Goal: Task Accomplishment & Management: Use online tool/utility

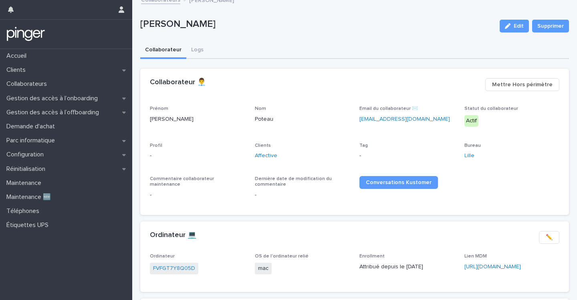
scroll to position [6, 0]
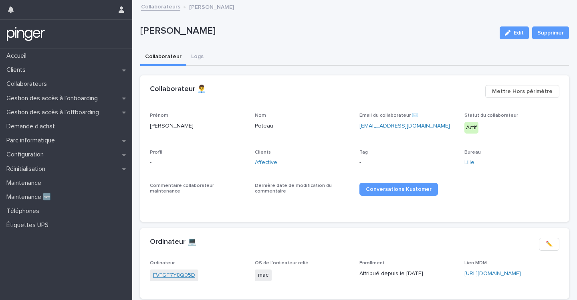
click at [177, 276] on link "FVFGT7Y8Q05D" at bounding box center [174, 275] width 42 height 8
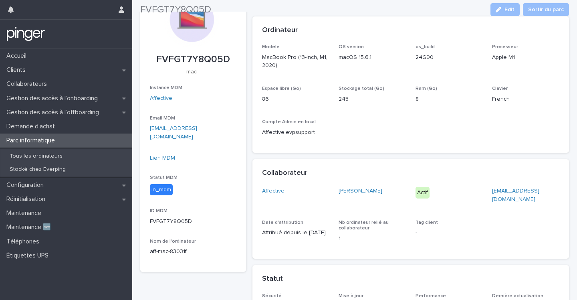
scroll to position [57, 0]
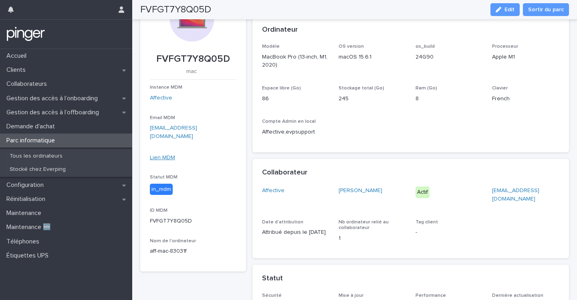
click at [166, 155] on link "Lien MDM" at bounding box center [162, 158] width 25 height 6
click at [23, 201] on p "Réinitialisation" at bounding box center [27, 199] width 48 height 8
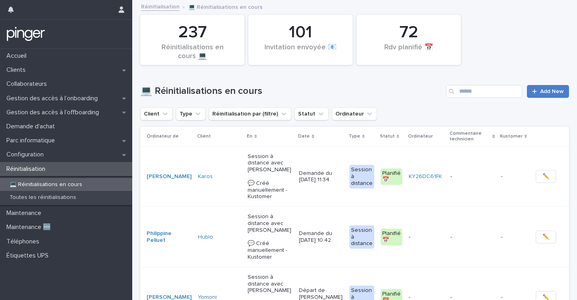
click at [540, 92] on span "Add New" at bounding box center [552, 92] width 24 height 6
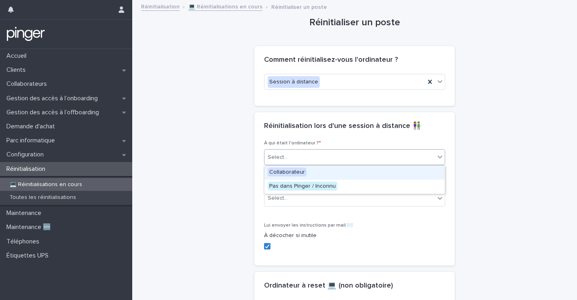
click at [293, 164] on div "Select..." at bounding box center [354, 157] width 181 height 16
click at [294, 174] on span "Collaborateur" at bounding box center [287, 171] width 39 height 9
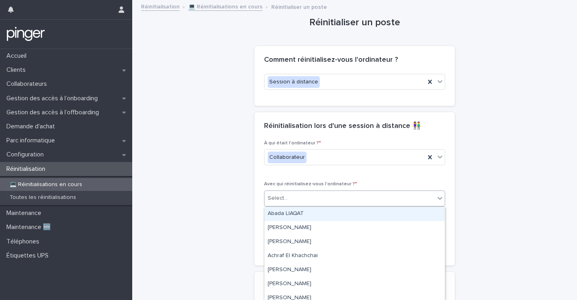
click at [283, 197] on div "Select..." at bounding box center [278, 198] width 20 height 8
paste input "**********"
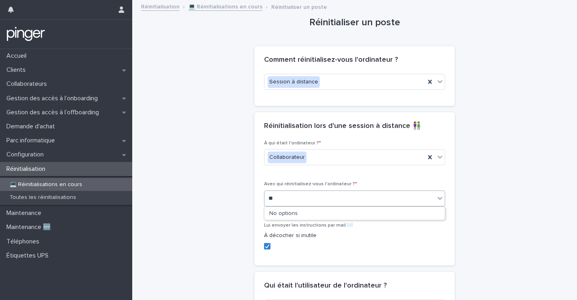
type input "*"
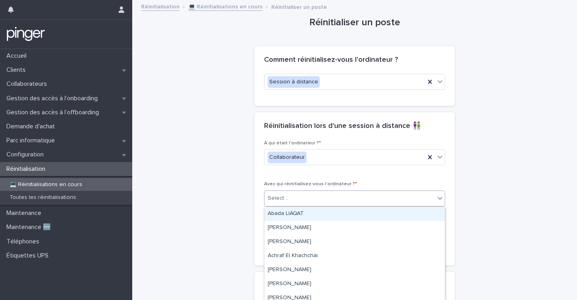
click at [307, 197] on div "Select..." at bounding box center [349, 197] width 170 height 13
paste input "**********"
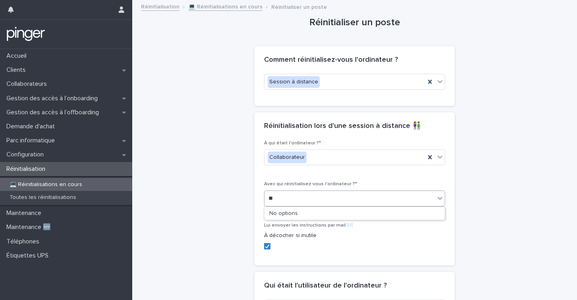
type input "*"
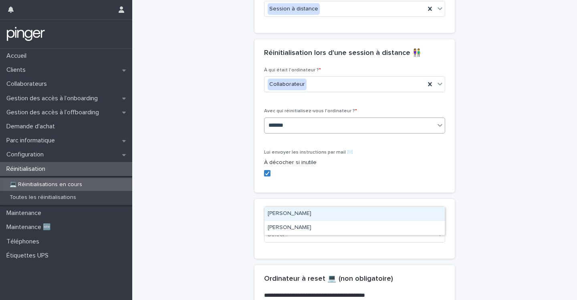
scroll to position [74, 0]
type input "*******"
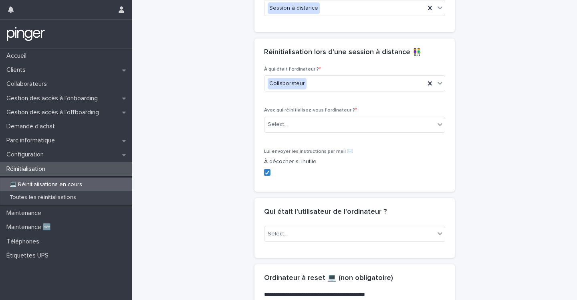
click at [220, 159] on div "**********" at bounding box center [354, 220] width 429 height 587
click at [291, 125] on div "Select..." at bounding box center [349, 124] width 170 height 13
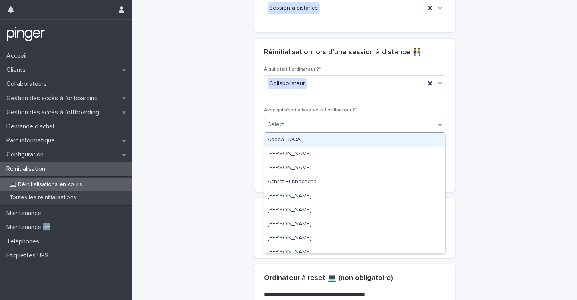
click at [227, 125] on div "**********" at bounding box center [354, 220] width 429 height 587
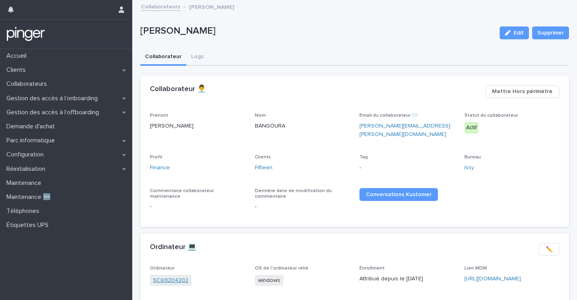
click at [178, 276] on link "5CG9204202" at bounding box center [170, 280] width 35 height 8
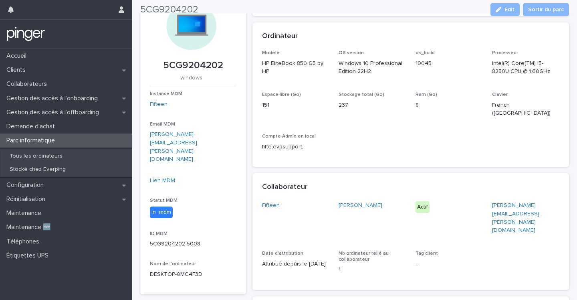
scroll to position [51, 0]
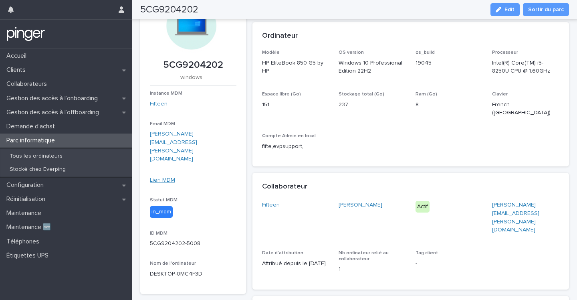
click at [159, 177] on link "Lien MDM" at bounding box center [162, 180] width 25 height 6
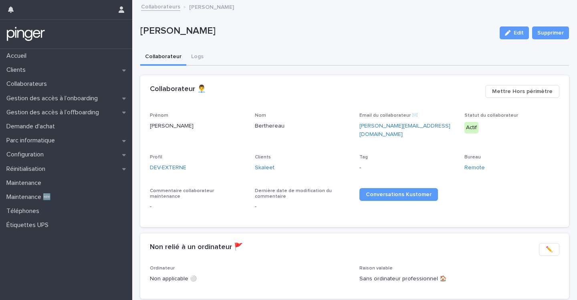
click at [263, 158] on div "Clients Skaleet" at bounding box center [302, 166] width 95 height 24
click at [263, 163] on link "Skaleet" at bounding box center [265, 167] width 20 height 8
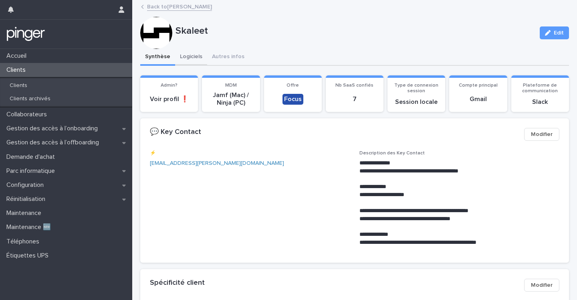
click at [186, 58] on button "Logiciels" at bounding box center [191, 57] width 32 height 17
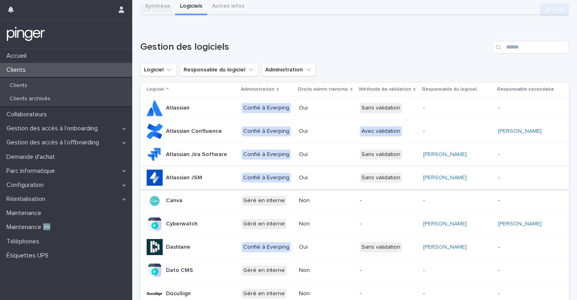
scroll to position [52, 0]
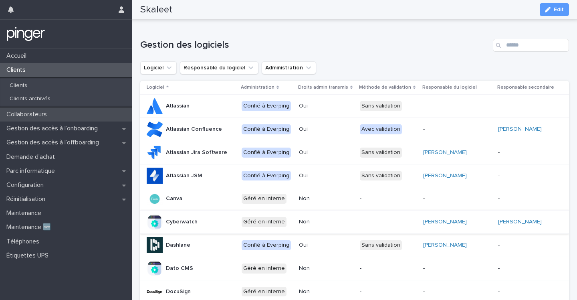
click at [43, 111] on p "Collaborateurs" at bounding box center [28, 115] width 50 height 8
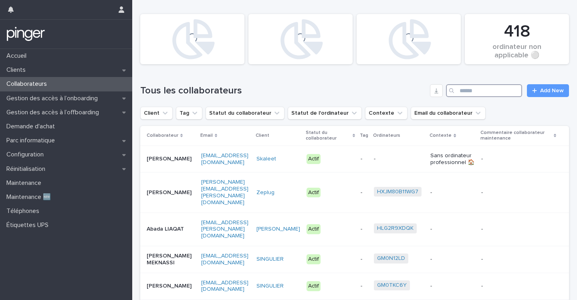
click at [495, 90] on input "Search" at bounding box center [484, 90] width 76 height 13
paste input "**********"
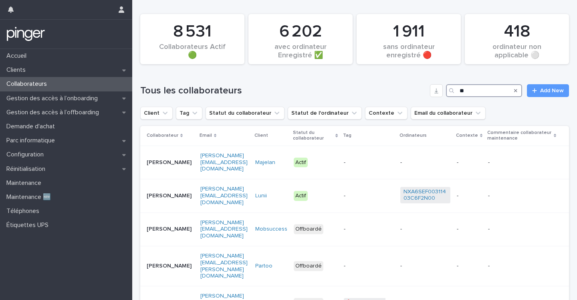
type input "*"
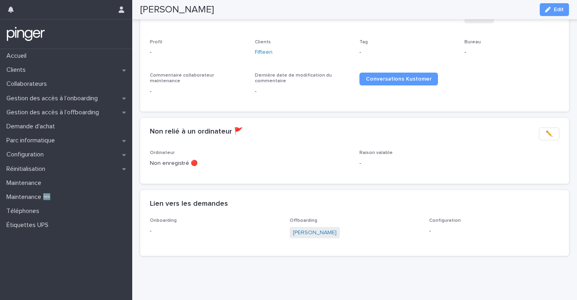
scroll to position [113, 0]
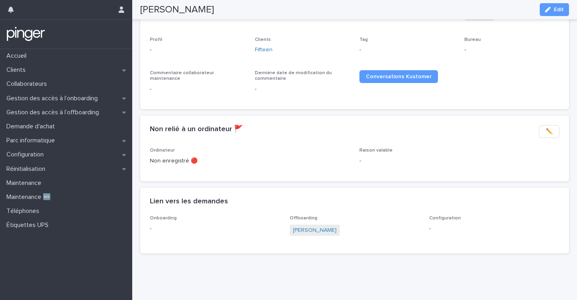
click at [314, 235] on span "Marie Jeanningros" at bounding box center [315, 230] width 50 height 12
click at [316, 231] on link "Marie Jeanningros" at bounding box center [315, 230] width 44 height 8
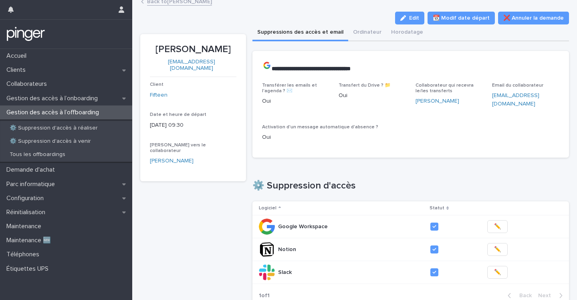
scroll to position [26, 0]
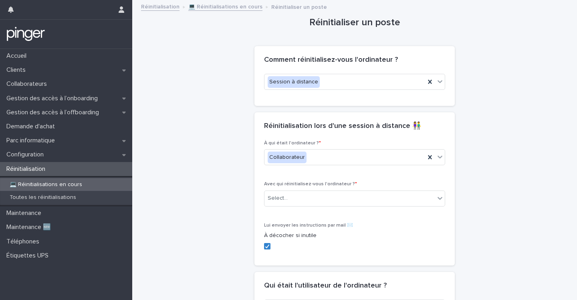
scroll to position [74, 0]
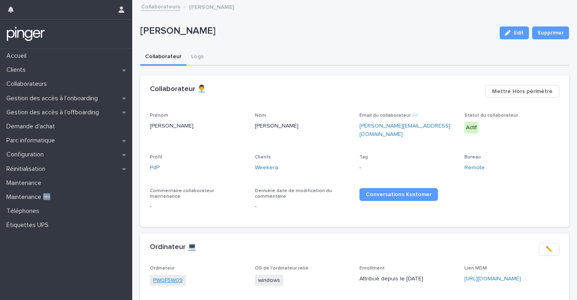
click at [164, 276] on link "PW0F5W09" at bounding box center [168, 280] width 30 height 8
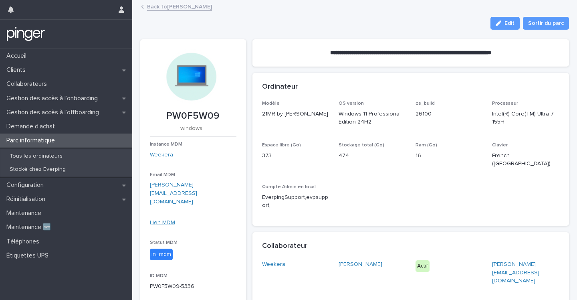
click at [160, 220] on link "Lien MDM" at bounding box center [162, 223] width 25 height 6
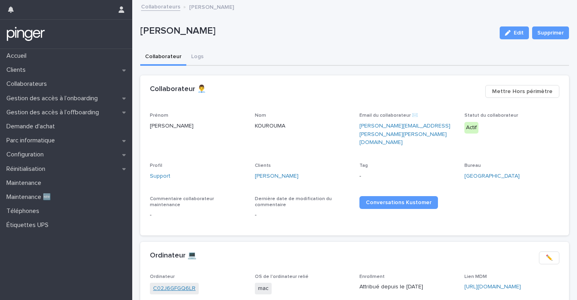
click at [166, 284] on link "C02J6GFGQ6LR" at bounding box center [174, 288] width 42 height 8
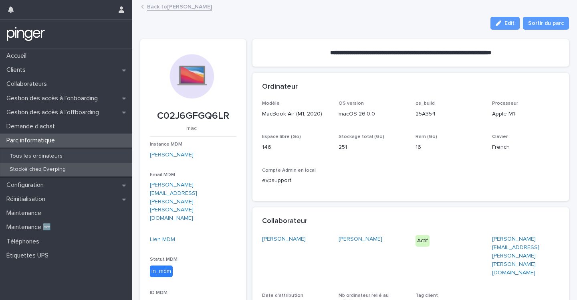
drag, startPoint x: 59, startPoint y: 170, endPoint x: 212, endPoint y: 147, distance: 154.3
click at [163, 236] on link "Lien MDM" at bounding box center [162, 239] width 25 height 6
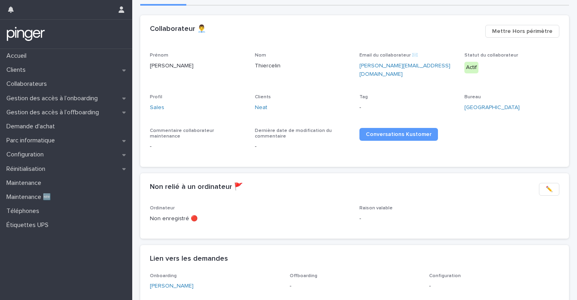
scroll to position [60, 0]
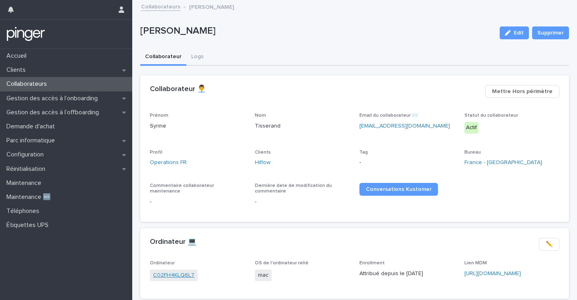
click at [175, 273] on link "C02FH4KLQ6L7" at bounding box center [173, 275] width 41 height 8
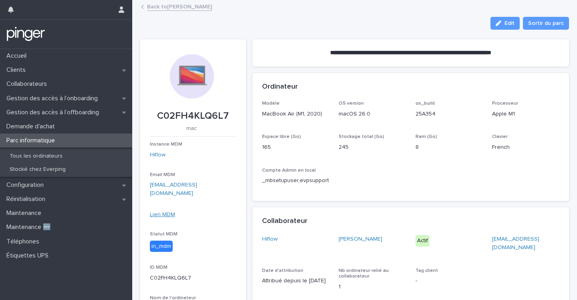
click at [163, 212] on link "Lien MDM" at bounding box center [162, 215] width 25 height 6
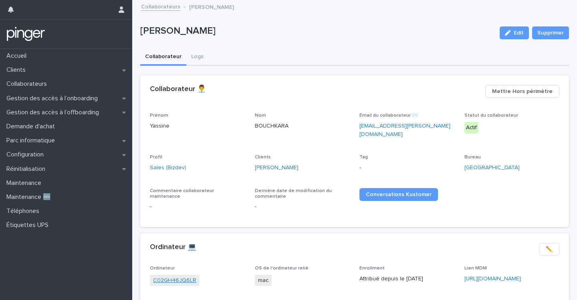
click at [164, 276] on link "C02GH46JQ6LR" at bounding box center [174, 280] width 43 height 8
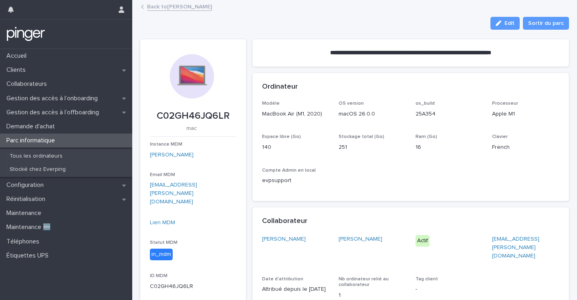
click at [209, 9] on link "Back to Yassine BOUCHKARA" at bounding box center [179, 6] width 65 height 9
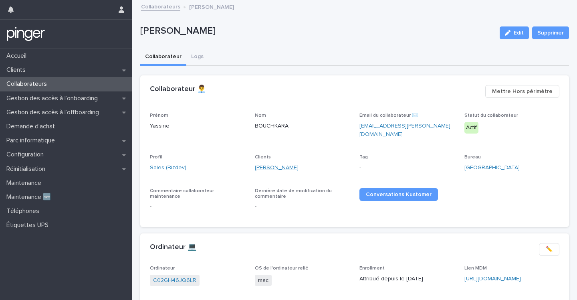
click at [262, 163] on link "[PERSON_NAME]" at bounding box center [277, 167] width 44 height 8
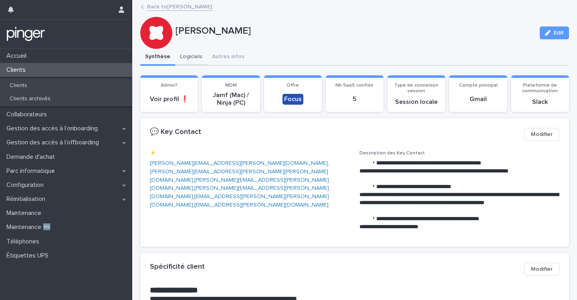
click at [190, 55] on button "Logiciels" at bounding box center [191, 57] width 32 height 17
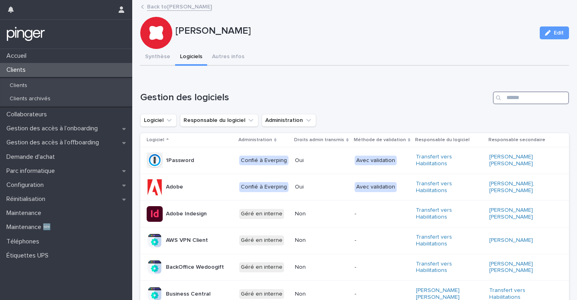
click at [518, 100] on input "Search" at bounding box center [531, 97] width 76 height 13
type input "***"
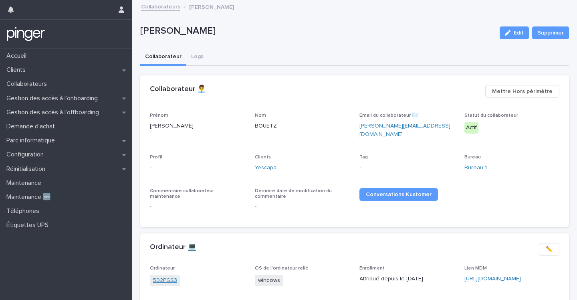
click at [165, 276] on link "592PGS3" at bounding box center [165, 280] width 24 height 8
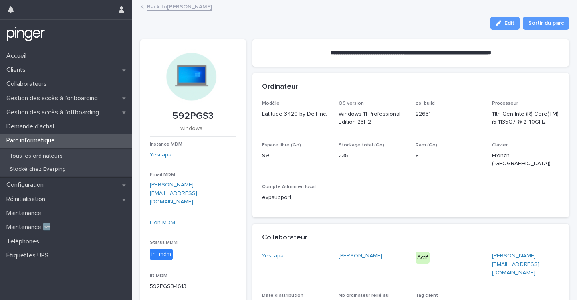
click at [163, 220] on link "Lien MDM" at bounding box center [162, 223] width 25 height 6
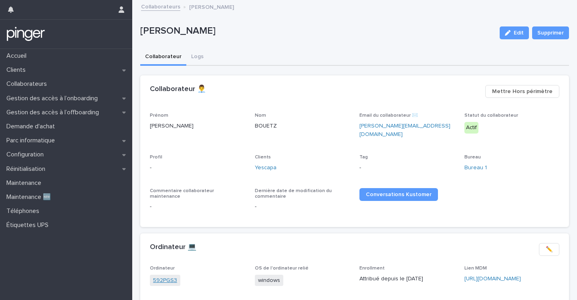
click at [165, 276] on link "592PGS3" at bounding box center [165, 280] width 24 height 8
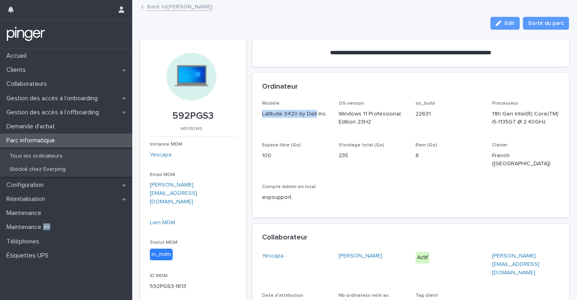
drag, startPoint x: 262, startPoint y: 115, endPoint x: 314, endPoint y: 115, distance: 52.5
click at [314, 115] on p "Latitude 3420 by Dell Inc." at bounding box center [295, 114] width 67 height 8
copy p "Latitude 3420 by Dell"
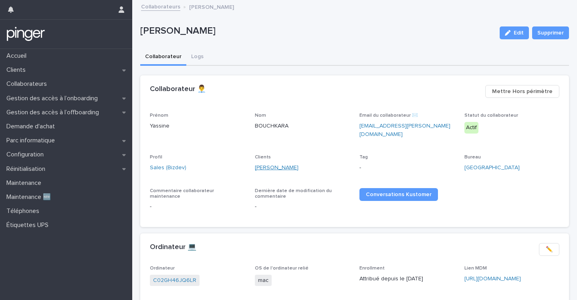
click at [264, 163] on link "[PERSON_NAME]" at bounding box center [277, 167] width 44 height 8
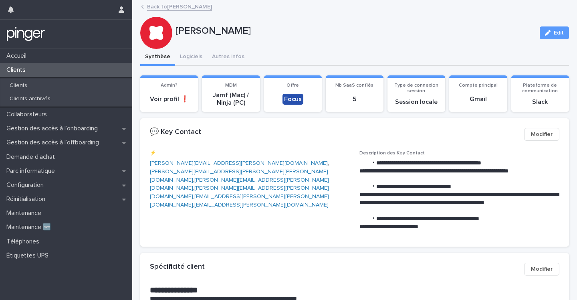
click at [429, 22] on div "Glady Edit" at bounding box center [354, 33] width 429 height 32
click at [188, 56] on button "Logiciels" at bounding box center [191, 57] width 32 height 17
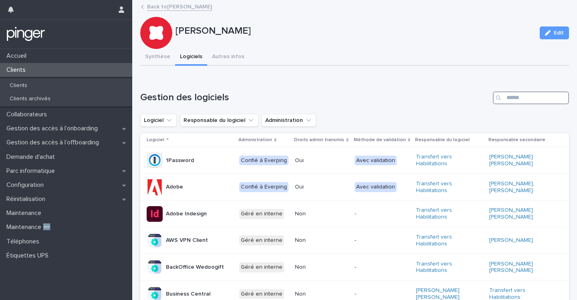
click at [518, 97] on input "Search" at bounding box center [531, 97] width 76 height 13
type input "***"
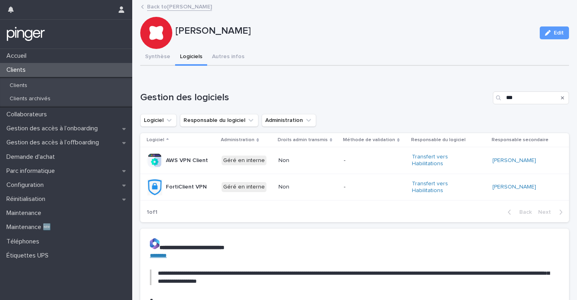
click at [199, 10] on link "Back to Yassine BOUCHKARA" at bounding box center [179, 6] width 65 height 9
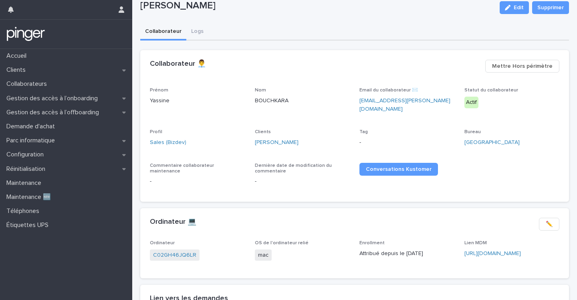
scroll to position [35, 0]
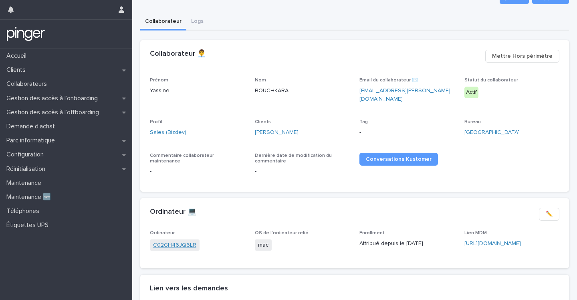
click at [179, 241] on link "C02GH46JQ6LR" at bounding box center [174, 245] width 43 height 8
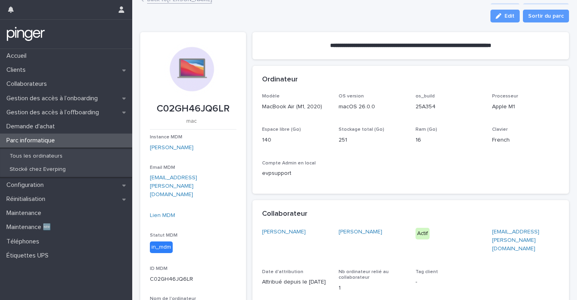
scroll to position [7, 0]
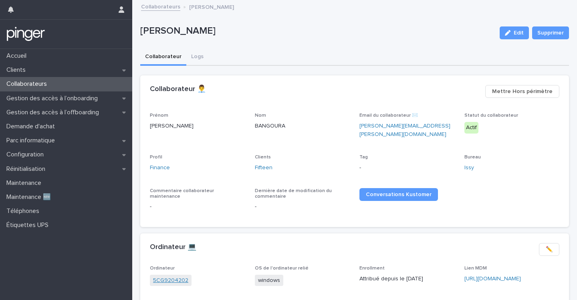
click at [163, 276] on link "5CG9204202" at bounding box center [170, 280] width 35 height 8
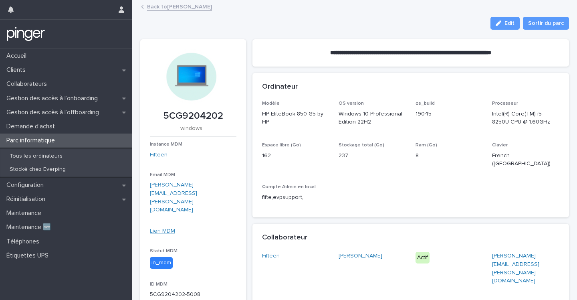
click at [165, 228] on link "Lien MDM" at bounding box center [162, 231] width 25 height 6
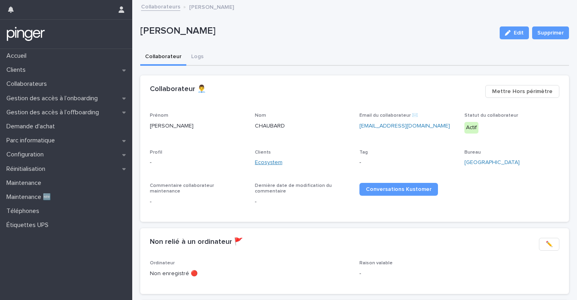
click at [262, 164] on link "Ecosystem" at bounding box center [269, 162] width 28 height 8
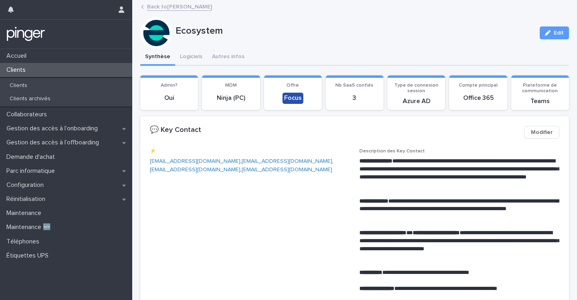
click at [145, 9] on div "Back to [PERSON_NAME]" at bounding box center [358, 7] width 442 height 11
click at [149, 7] on link "Back to [PERSON_NAME]" at bounding box center [179, 6] width 65 height 9
